Goal: Information Seeking & Learning: Learn about a topic

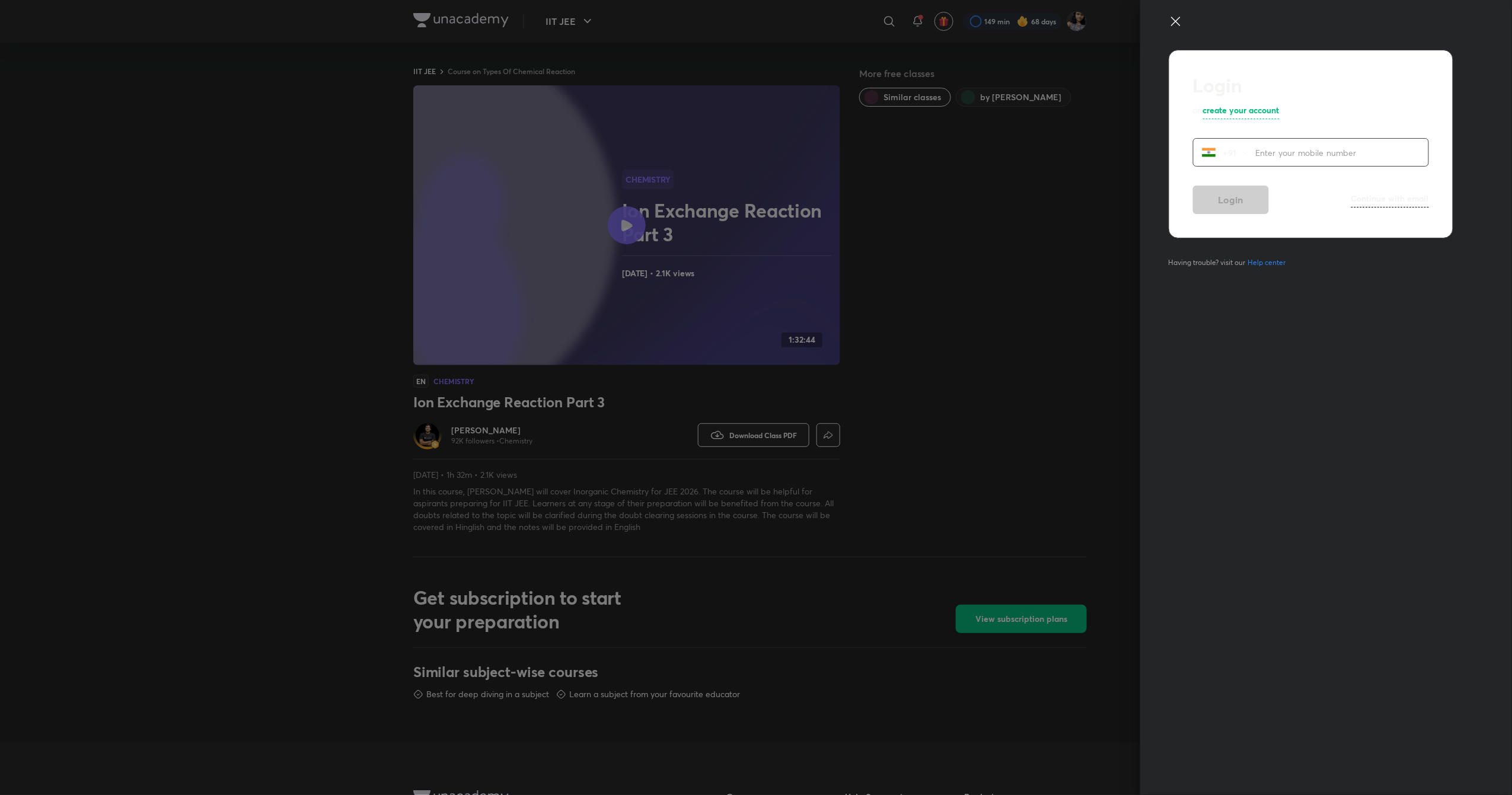
scroll to position [344, 0]
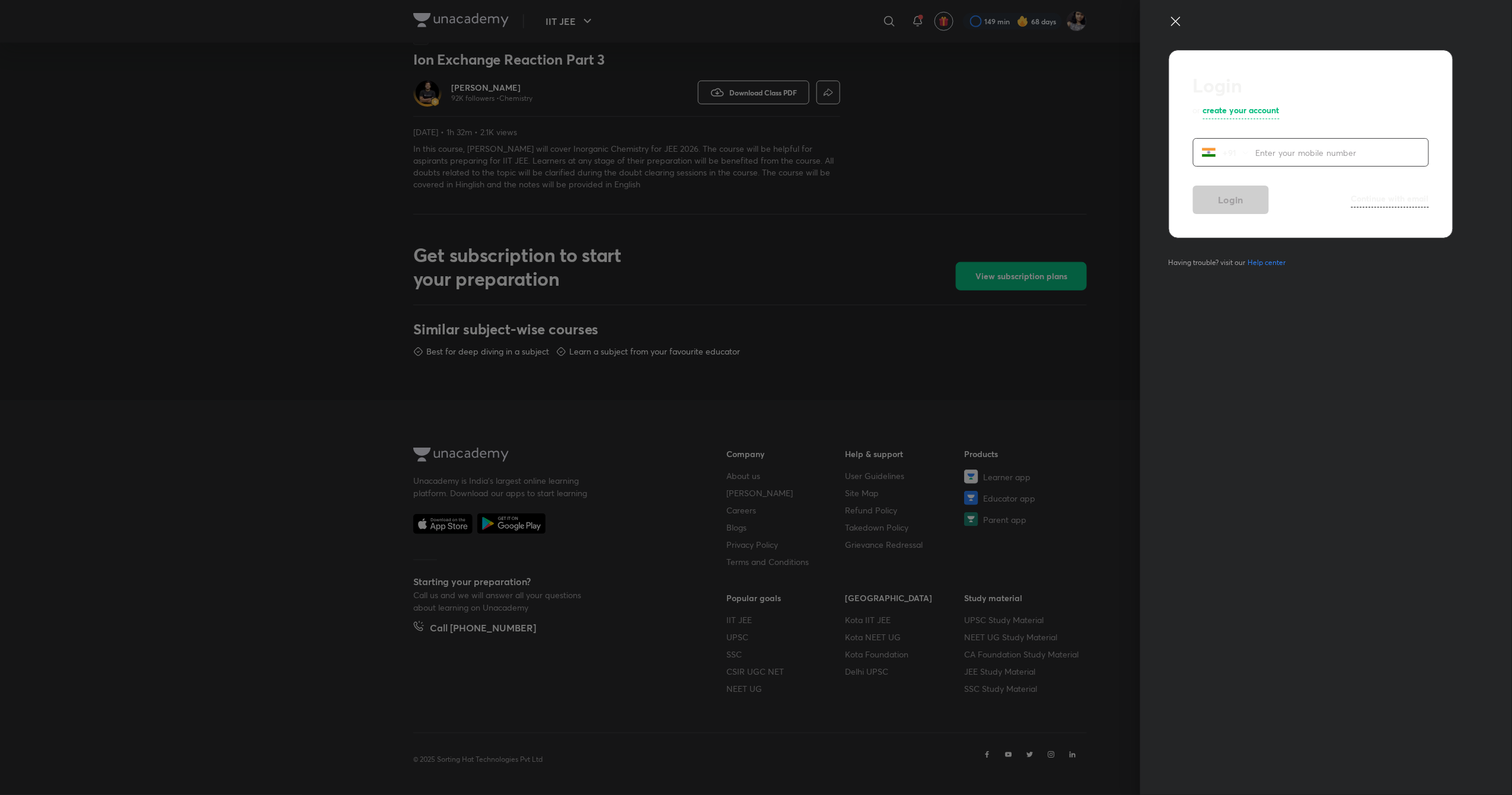
click at [1181, 18] on icon at bounding box center [1176, 21] width 14 height 14
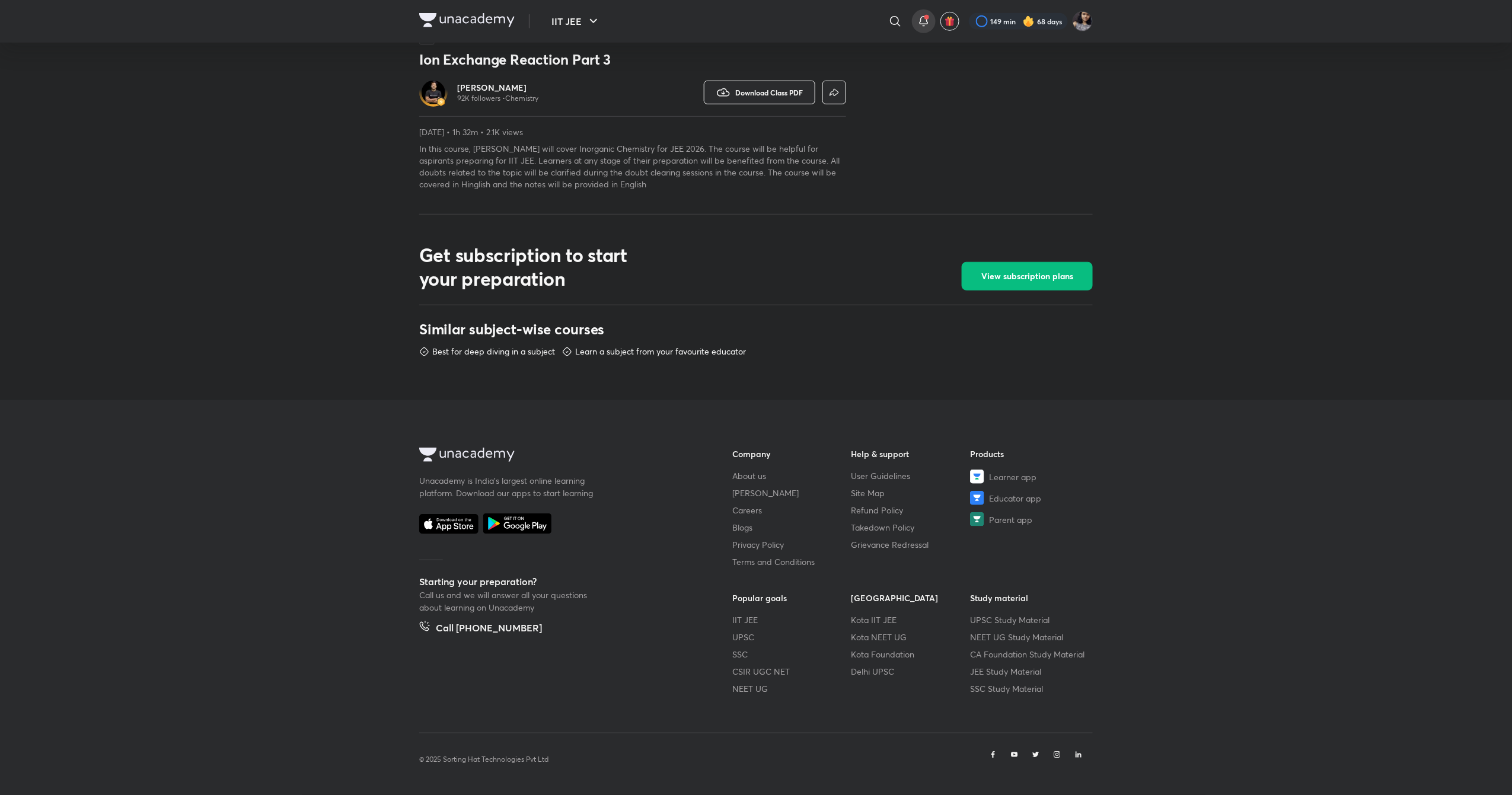
click at [926, 19] on span at bounding box center [926, 17] width 5 height 5
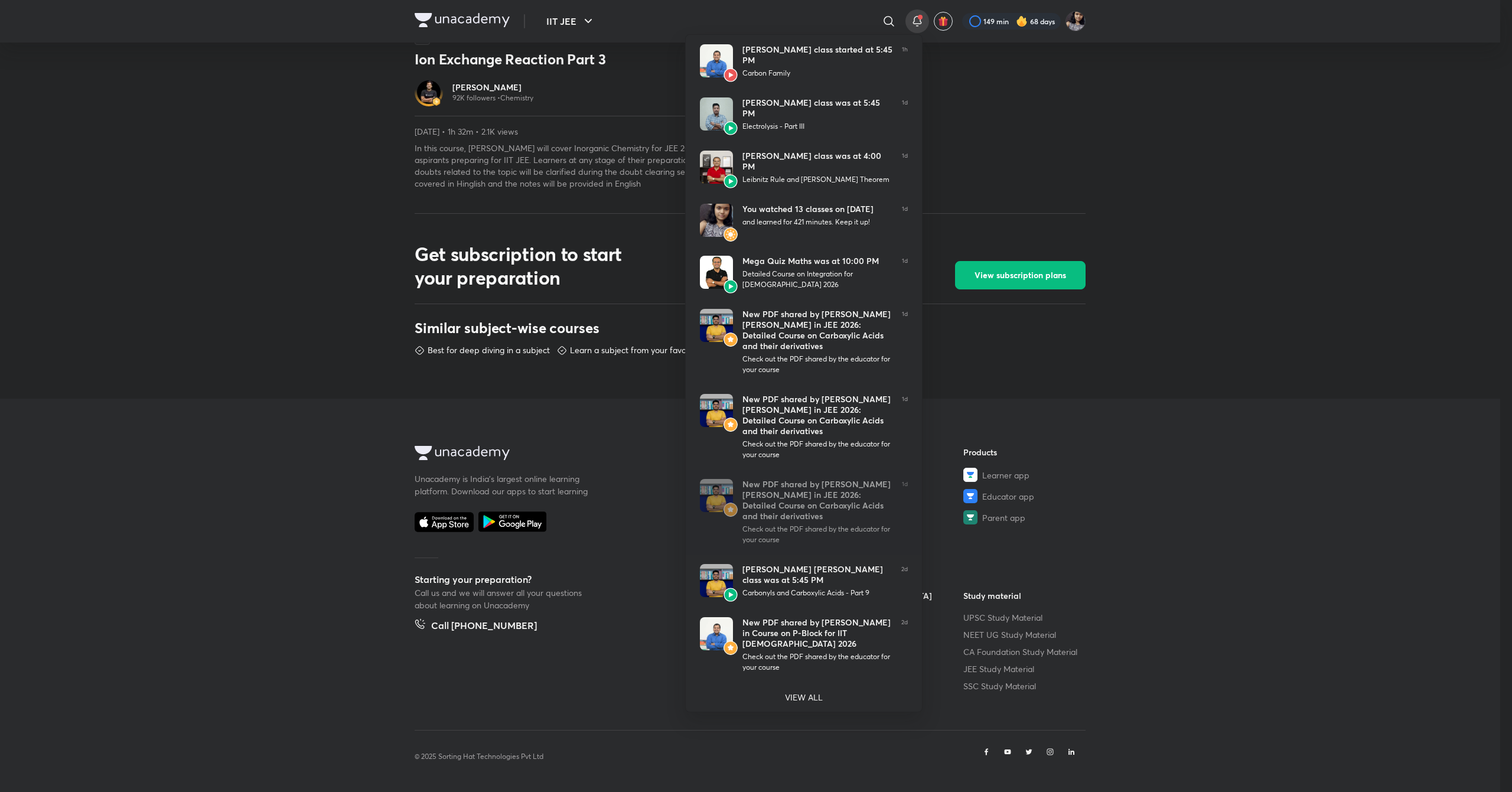
click at [192, 118] on div at bounding box center [756, 396] width 1512 height 792
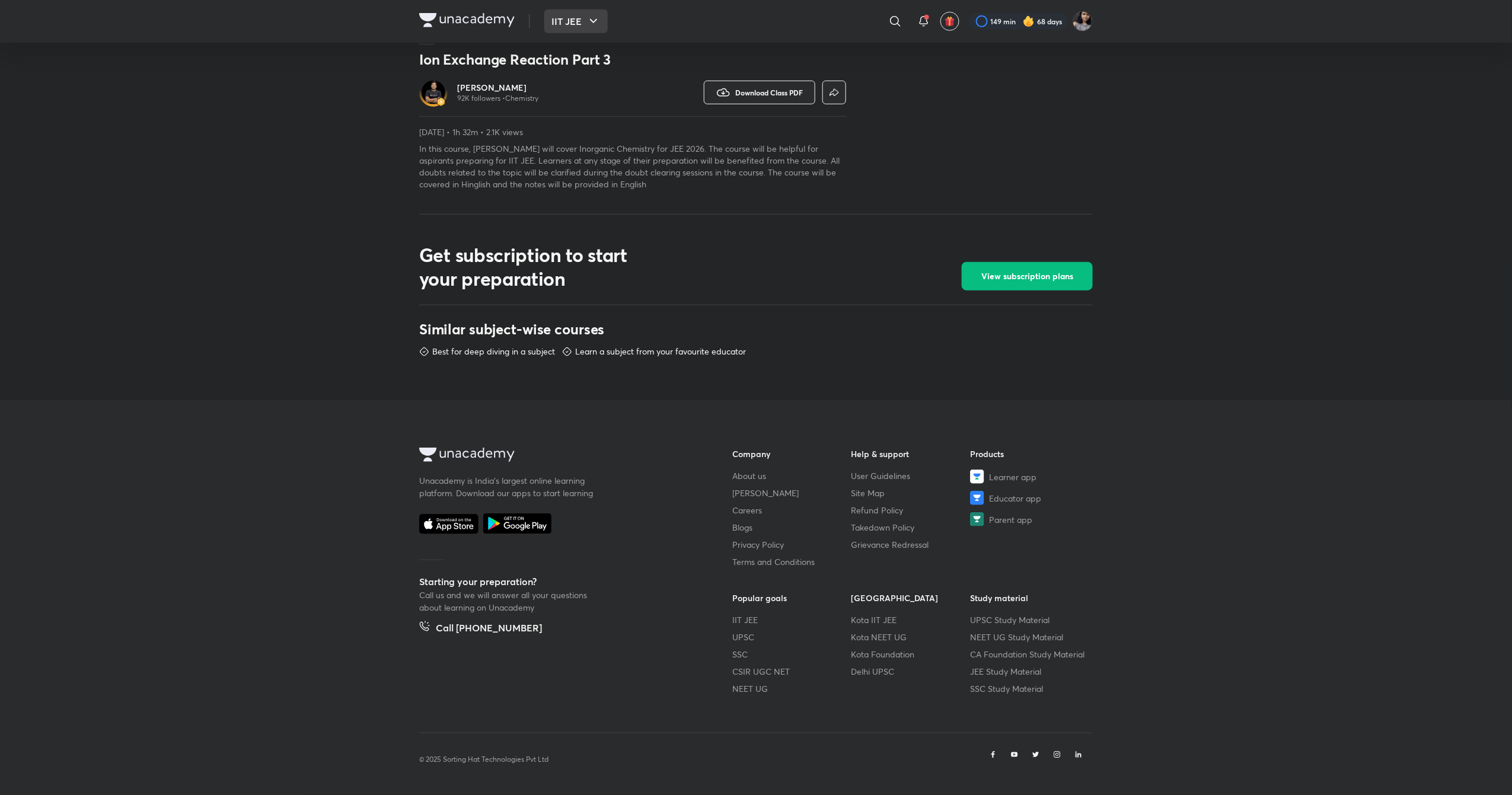
click at [559, 13] on button "IIT JEE" at bounding box center [576, 22] width 64 height 24
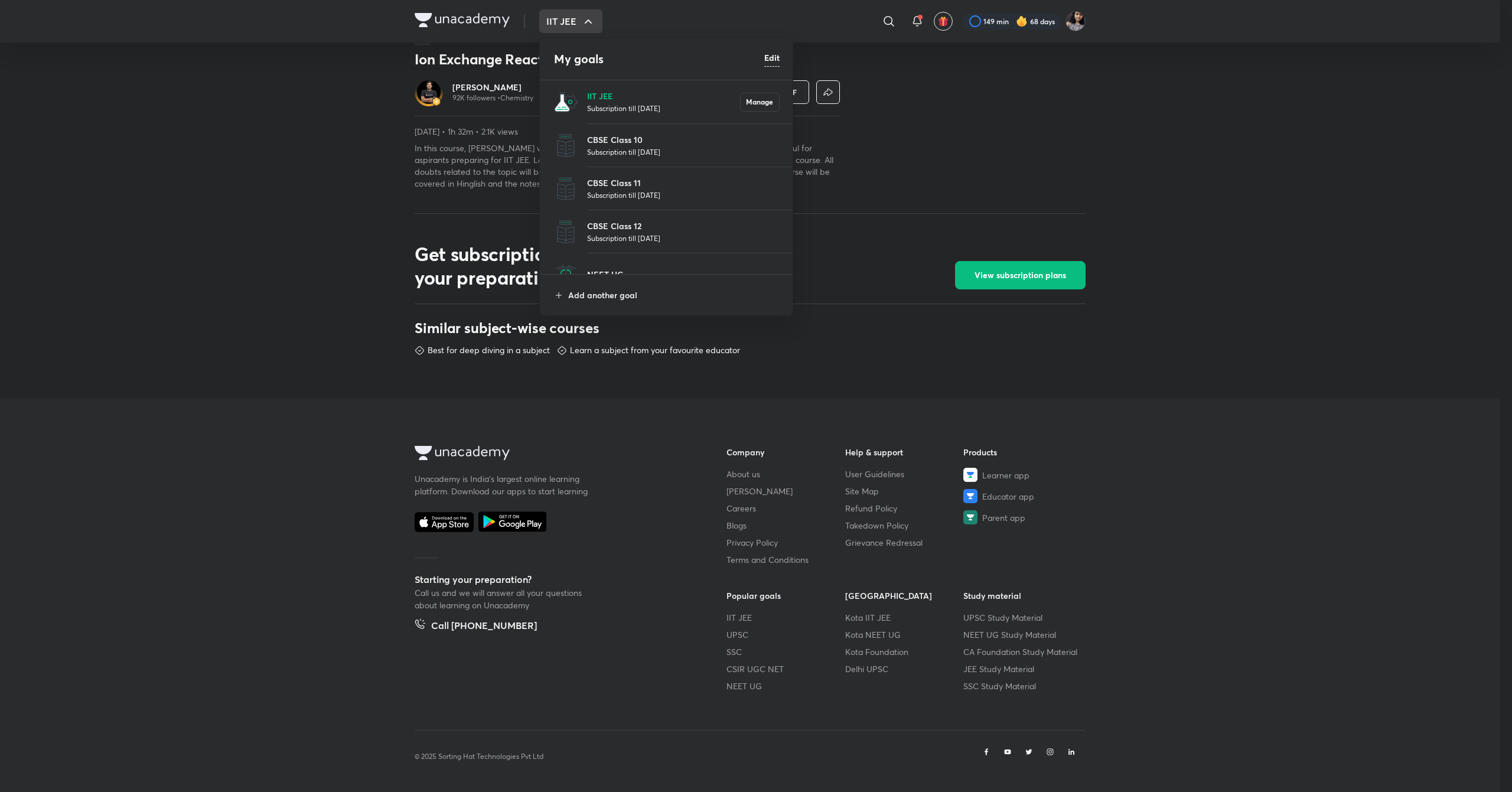
click at [599, 101] on p "IIT JEE" at bounding box center [664, 96] width 153 height 13
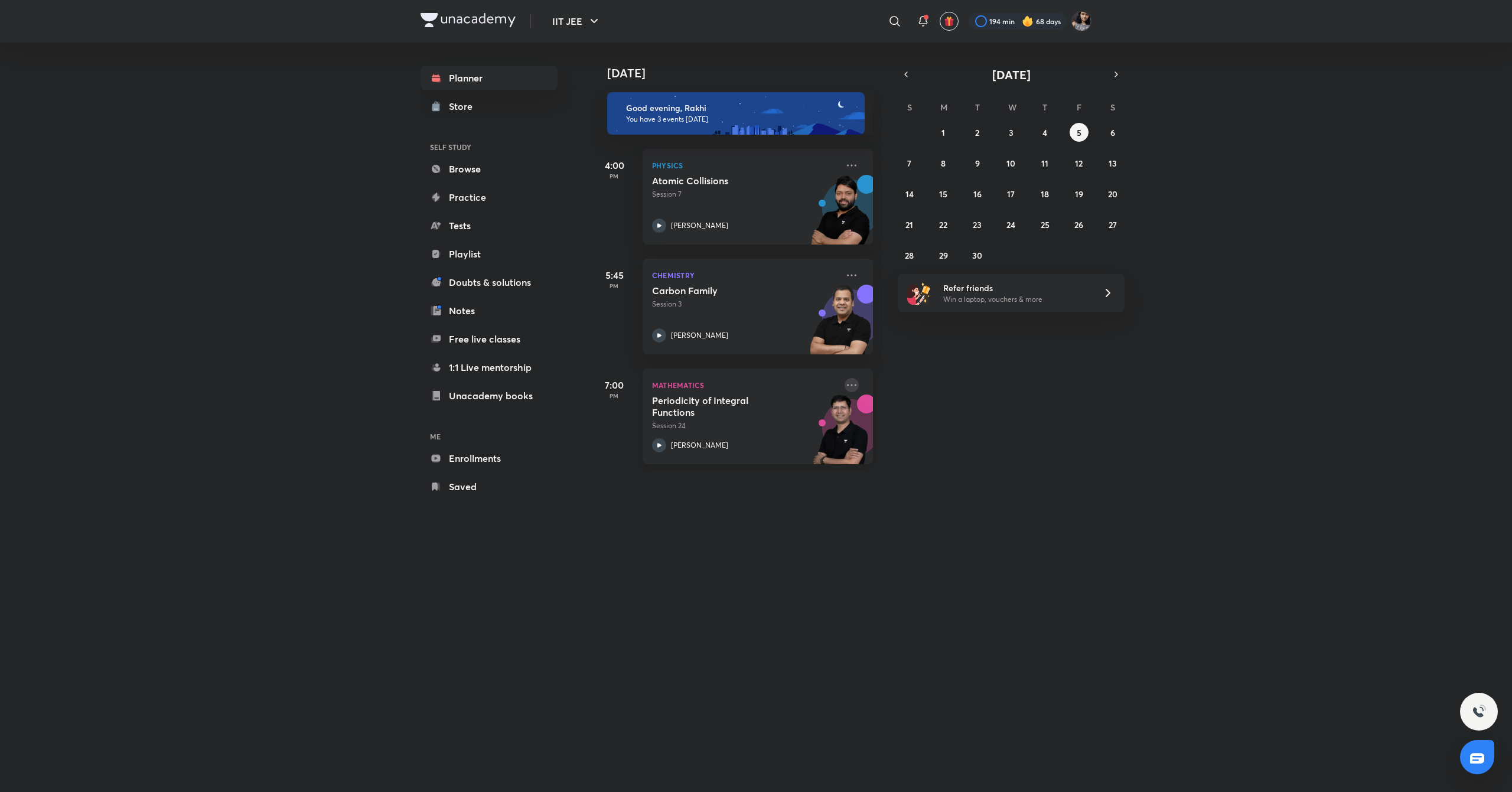
click at [848, 384] on icon at bounding box center [852, 385] width 10 height 2
click at [934, 615] on div "[DATE] [DATE] Good evening, [PERSON_NAME] You have 3 events [DATE] 4:00 PM Phys…" at bounding box center [842, 405] width 501 height 726
click at [845, 386] on icon at bounding box center [851, 385] width 14 height 14
click at [935, 497] on p "Go to course page" at bounding box center [931, 493] width 81 height 13
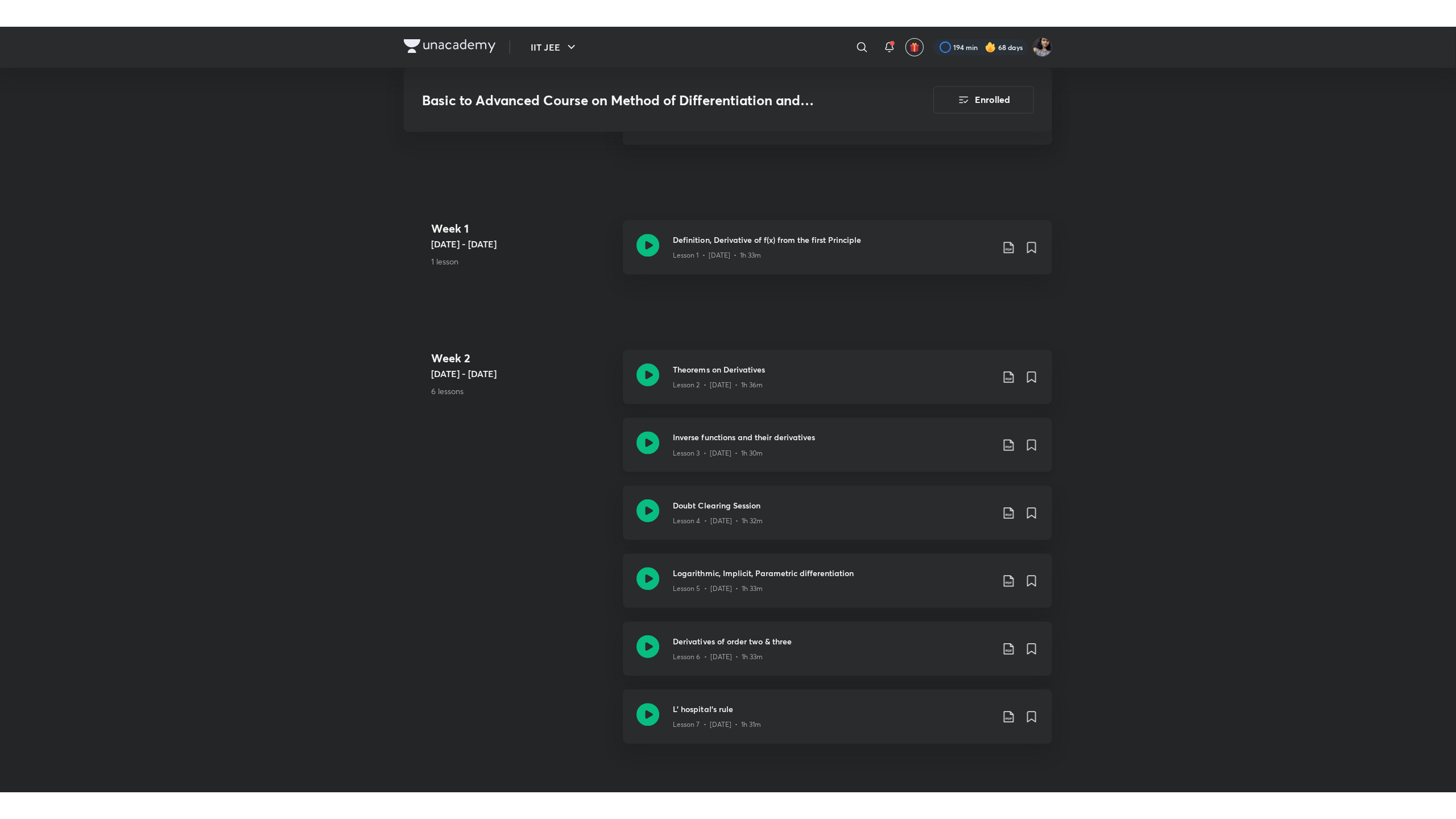
scroll to position [579, 0]
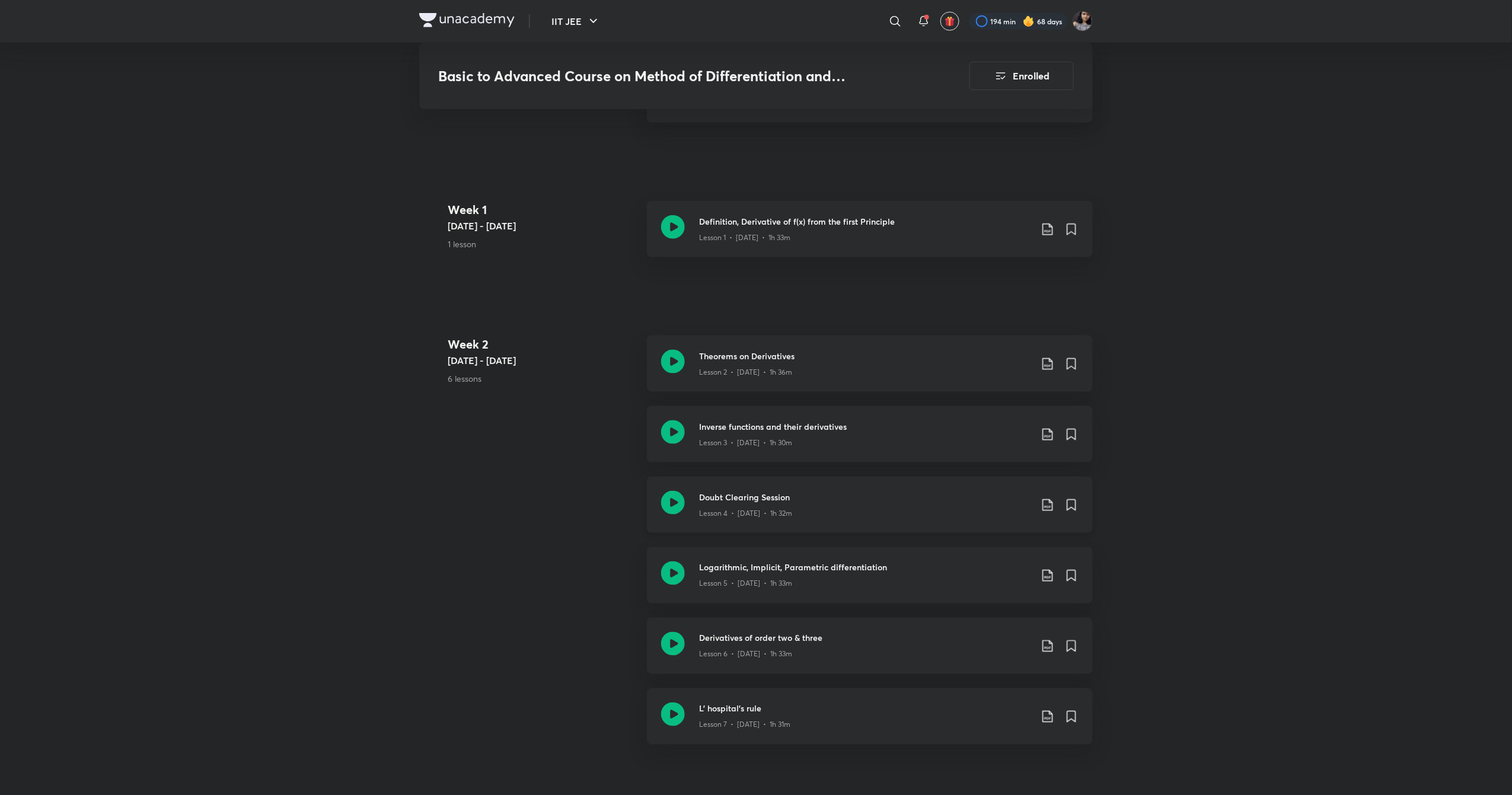
click at [677, 506] on icon at bounding box center [673, 503] width 24 height 24
